Goal: Register for event/course

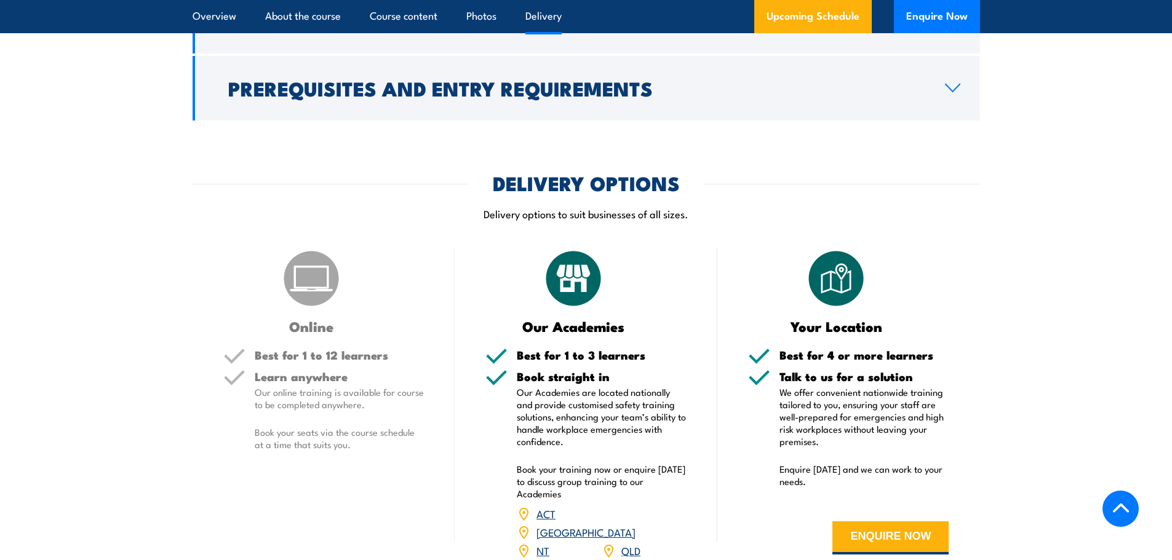
scroll to position [1723, 0]
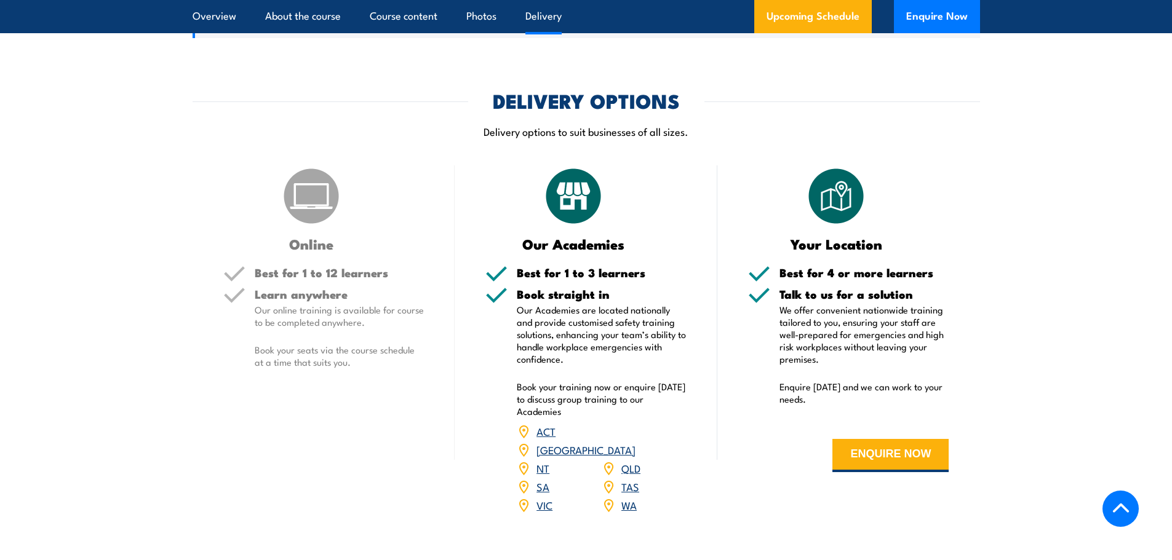
click at [322, 180] on img at bounding box center [312, 196] width 62 height 62
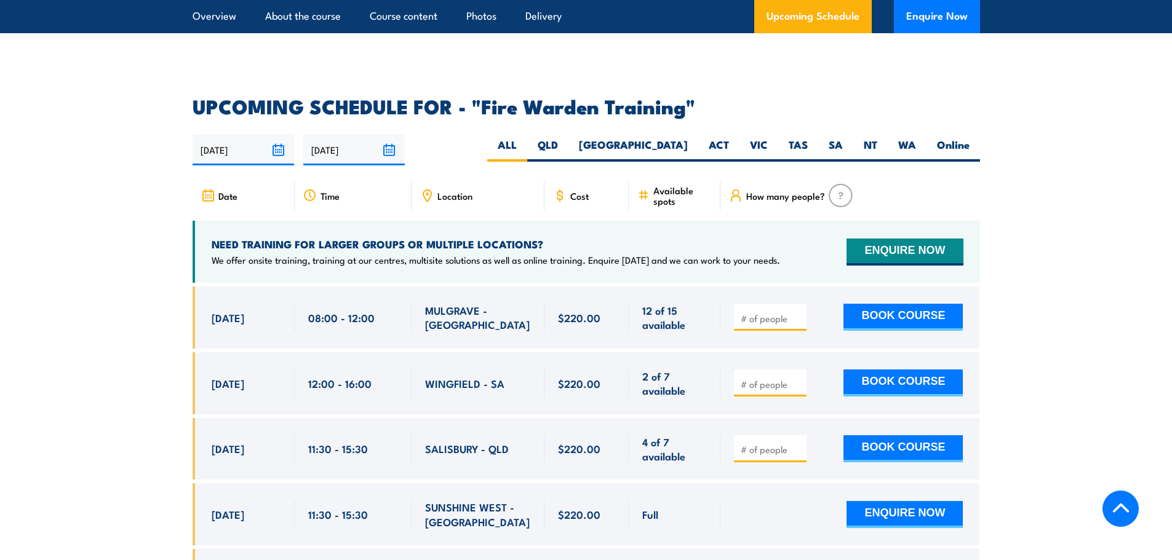
scroll to position [2215, 0]
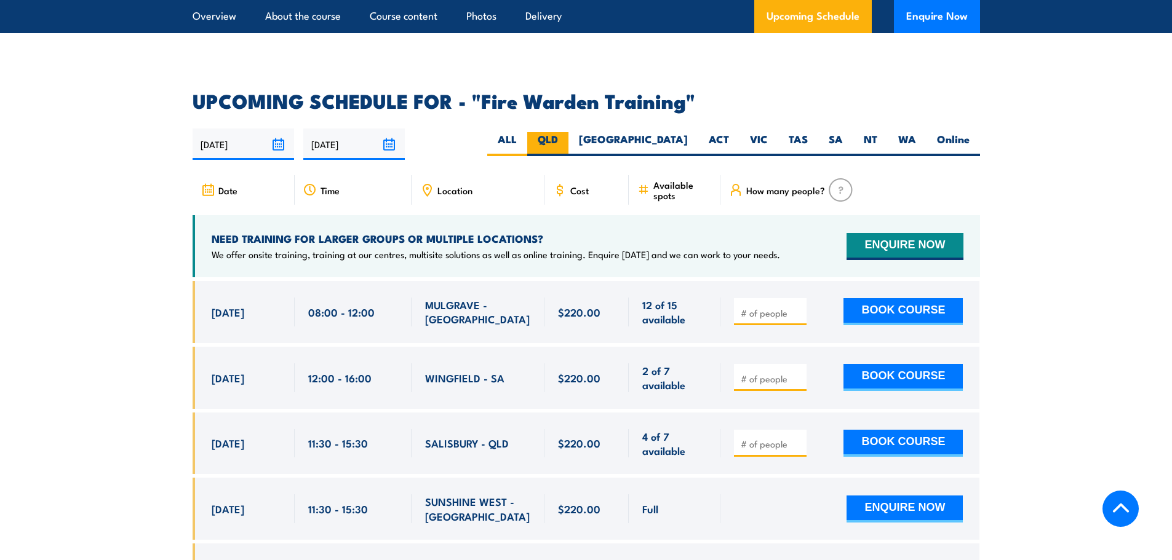
click at [568, 132] on label "QLD" at bounding box center [547, 144] width 41 height 24
click at [566, 132] on input "QLD" at bounding box center [562, 136] width 8 height 8
radio input "true"
click at [967, 132] on label "Online" at bounding box center [953, 144] width 54 height 24
click at [970, 132] on input "Online" at bounding box center [974, 136] width 8 height 8
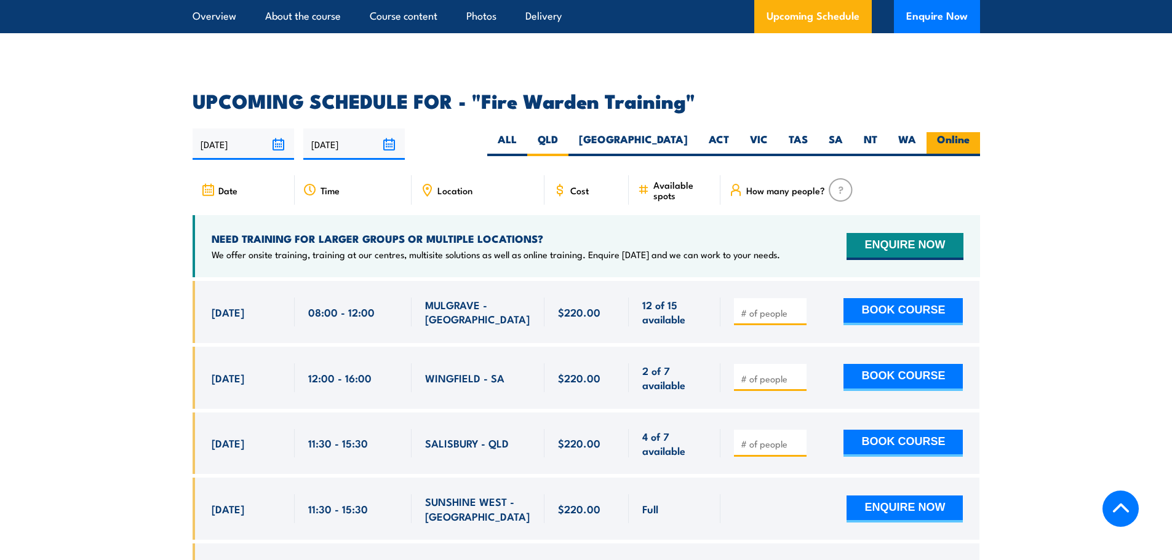
radio input "true"
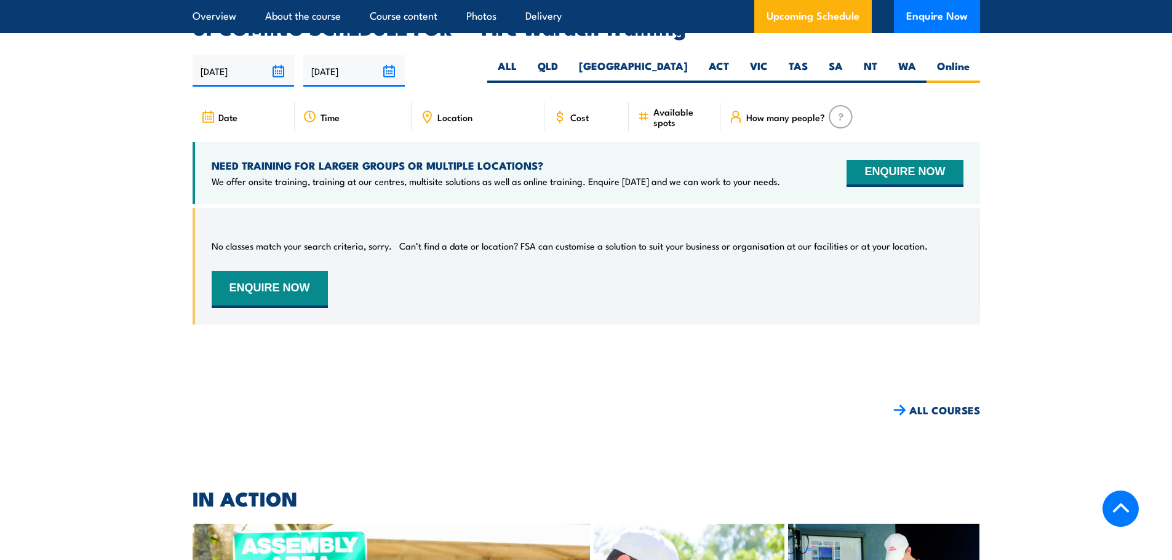
scroll to position [2226, 0]
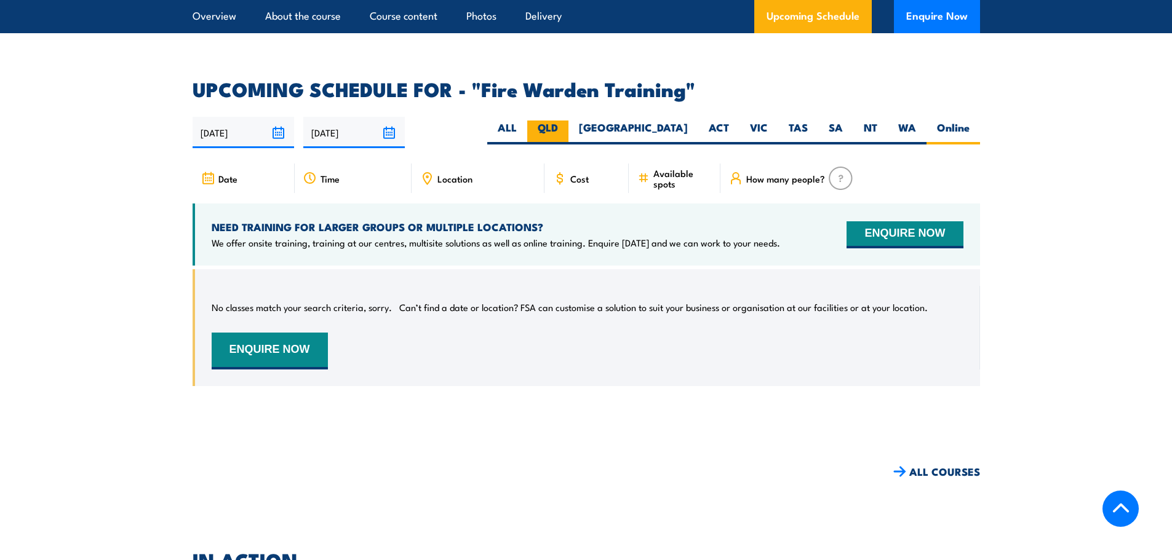
click at [568, 121] on label "QLD" at bounding box center [547, 133] width 41 height 24
click at [566, 121] on input "QLD" at bounding box center [562, 125] width 8 height 8
radio input "true"
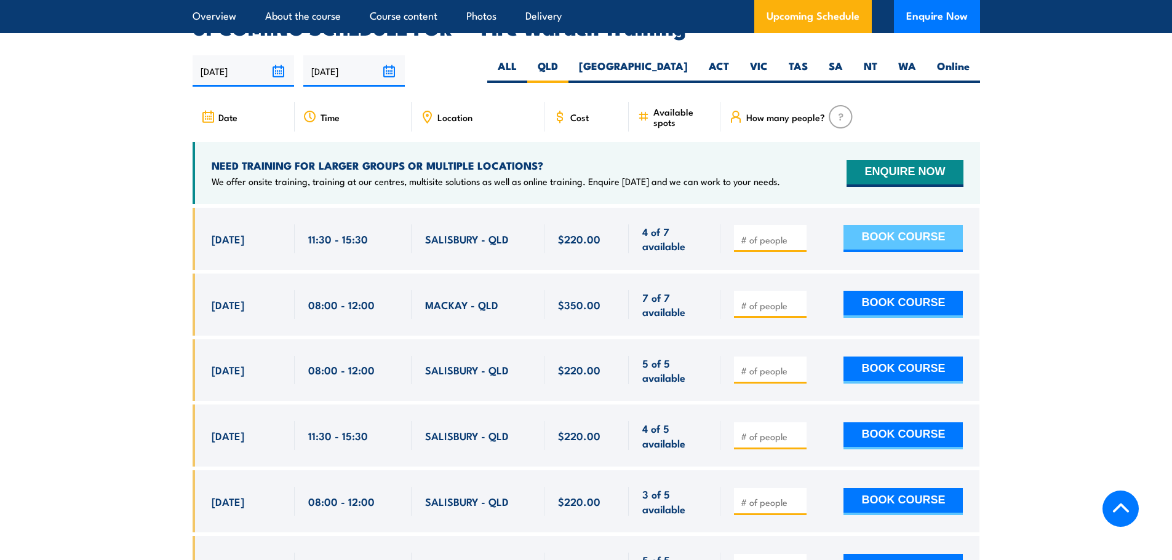
scroll to position [2349, 0]
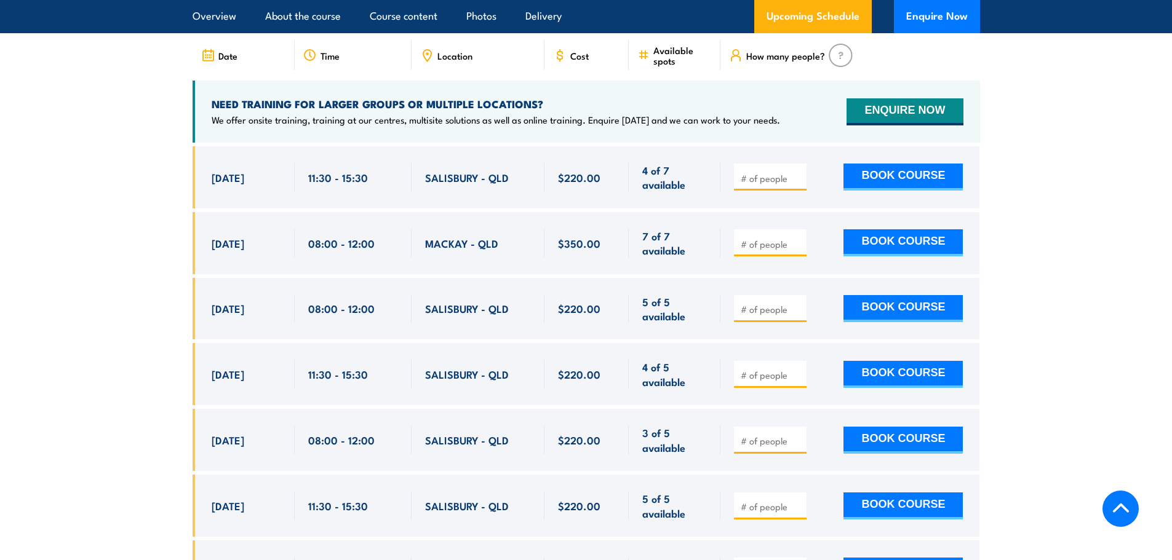
click at [437, 170] on span "SALISBURY - QLD" at bounding box center [467, 177] width 84 height 14
